Goal: Information Seeking & Learning: Learn about a topic

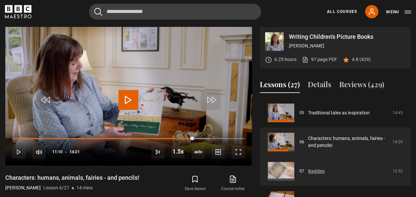
click at [308, 174] on link "Baddies" at bounding box center [316, 170] width 17 height 7
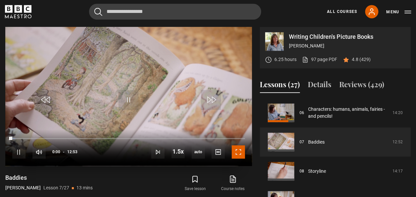
click at [239, 153] on span "Video Player" at bounding box center [238, 151] width 13 height 13
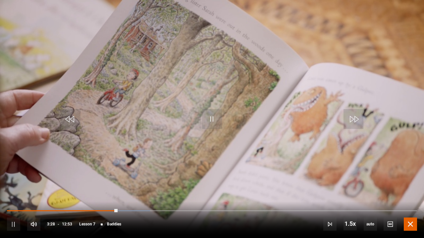
click at [411, 196] on span "Video Player" at bounding box center [409, 224] width 13 height 13
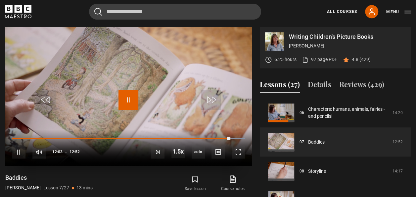
click at [128, 95] on span "Video Player" at bounding box center [128, 100] width 20 height 20
click at [137, 99] on span "Video Player" at bounding box center [128, 100] width 20 height 20
click at [128, 99] on span "Video Player" at bounding box center [128, 100] width 20 height 20
click at [138, 95] on video "Video Player" at bounding box center [128, 96] width 246 height 139
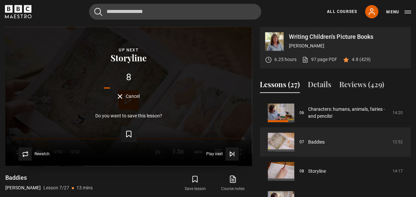
click at [127, 97] on span "Cancel" at bounding box center [133, 96] width 14 height 5
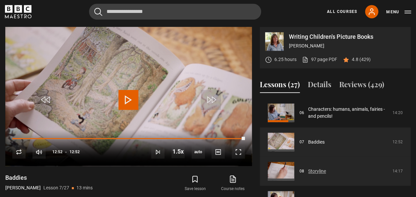
click at [317, 171] on link "Storyline" at bounding box center [317, 170] width 18 height 7
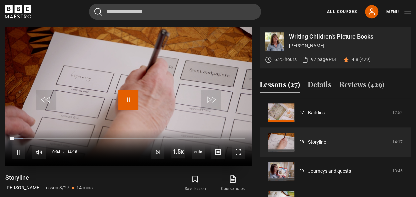
click at [123, 95] on span "Video Player" at bounding box center [128, 100] width 20 height 20
click at [130, 99] on span "Video Player" at bounding box center [128, 100] width 20 height 20
click at [238, 150] on span "Video Player" at bounding box center [238, 151] width 13 height 13
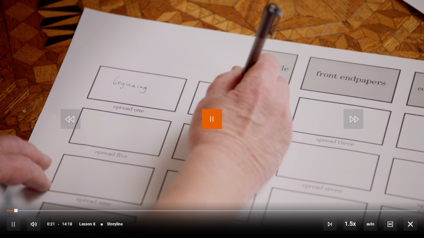
click at [209, 119] on span "Video Player" at bounding box center [212, 119] width 20 height 20
click at [212, 121] on span "Video Player" at bounding box center [212, 119] width 20 height 20
click at [202, 64] on video "Video Player" at bounding box center [212, 119] width 424 height 238
click at [214, 117] on span "Video Player" at bounding box center [212, 119] width 20 height 20
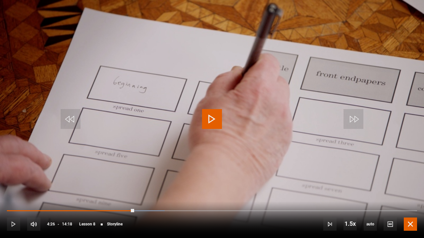
click at [416, 196] on span "Video Player" at bounding box center [409, 224] width 13 height 13
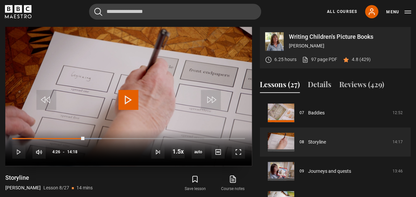
click at [132, 101] on span "Video Player" at bounding box center [128, 100] width 20 height 20
click at [128, 102] on span "Video Player" at bounding box center [128, 100] width 20 height 20
click at [124, 101] on span "Video Player" at bounding box center [128, 100] width 20 height 20
click at [123, 99] on span "Video Player" at bounding box center [128, 100] width 20 height 20
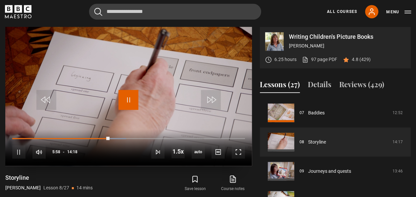
click at [123, 99] on span "Video Player" at bounding box center [128, 100] width 20 height 20
click at [169, 54] on video "Video Player" at bounding box center [128, 96] width 246 height 139
click at [129, 102] on span "Video Player" at bounding box center [128, 100] width 20 height 20
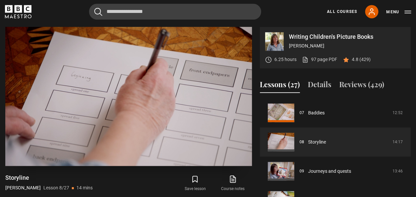
click at [167, 56] on video "Video Player" at bounding box center [128, 96] width 246 height 139
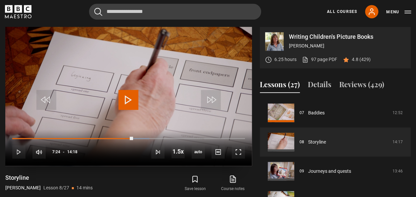
click at [132, 103] on span "Video Player" at bounding box center [128, 100] width 20 height 20
click at [125, 100] on span "Video Player" at bounding box center [128, 100] width 20 height 20
click at [131, 105] on span "Video Player" at bounding box center [128, 100] width 20 height 20
click at [128, 96] on span "Video Player" at bounding box center [128, 100] width 20 height 20
click at [131, 89] on video "Video Player" at bounding box center [128, 96] width 246 height 139
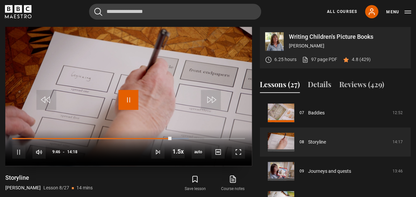
click at [129, 101] on span "Video Player" at bounding box center [128, 100] width 20 height 20
click at [131, 111] on video "Video Player" at bounding box center [128, 96] width 246 height 139
click at [155, 71] on video "Video Player" at bounding box center [128, 96] width 246 height 139
click at [132, 109] on video "Video Player" at bounding box center [128, 96] width 246 height 139
click at [131, 102] on span "Video Player" at bounding box center [128, 100] width 20 height 20
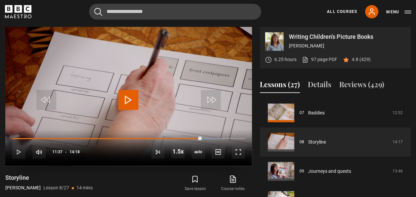
click at [132, 94] on span "Video Player" at bounding box center [128, 100] width 20 height 20
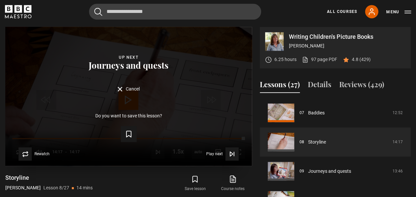
click at [126, 98] on div "Lesson Completed Up next Journeys and quests Cancel Do you want to save this le…" at bounding box center [128, 96] width 246 height 139
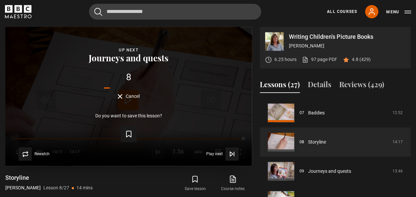
click at [126, 98] on span "Cancel" at bounding box center [133, 96] width 14 height 5
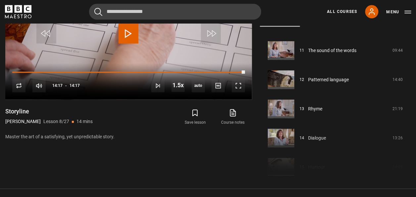
scroll to position [318, 0]
